Goal: Check status: Check status

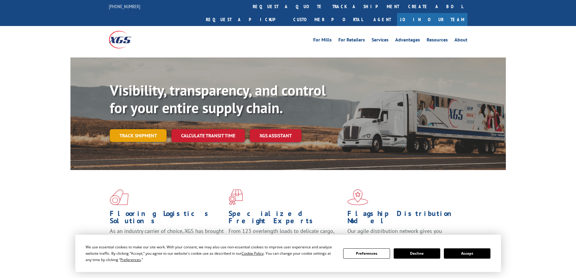
click at [142, 129] on link "Track shipment" at bounding box center [138, 135] width 57 height 13
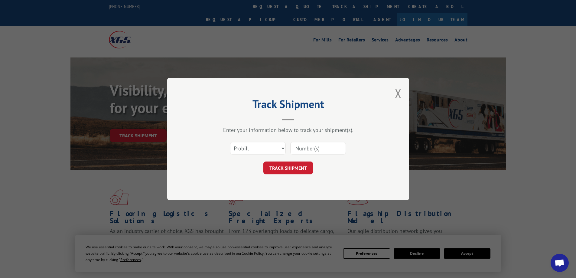
click at [315, 154] on input at bounding box center [318, 148] width 56 height 13
paste input "17593062"
type input "17593062"
click at [293, 169] on button "TRACK SHIPMENT" at bounding box center [288, 167] width 50 height 13
drag, startPoint x: 343, startPoint y: 148, endPoint x: 241, endPoint y: 145, distance: 101.8
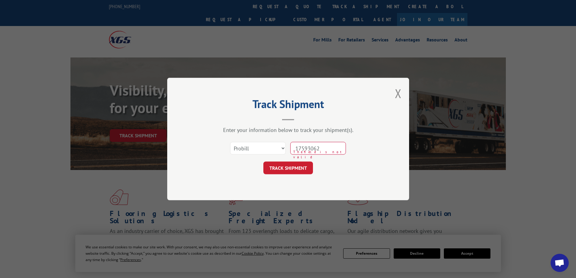
click at [241, 145] on div "Select category... Probill BOL PO 17593062 The field is not valid" at bounding box center [287, 148] width 181 height 20
paste input "17593062"
click at [307, 147] on input "17593062" at bounding box center [318, 148] width 56 height 13
type input "17593062"
click at [289, 168] on button "TRACK SHIPMENT" at bounding box center [288, 167] width 50 height 13
